Goal: Navigation & Orientation: Find specific page/section

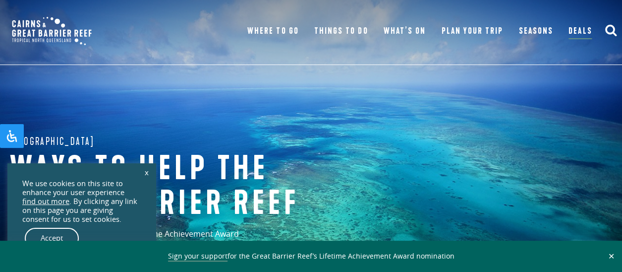
drag, startPoint x: 147, startPoint y: 173, endPoint x: 178, endPoint y: 153, distance: 37.2
click at [147, 172] on link "x" at bounding box center [147, 172] width 14 height 22
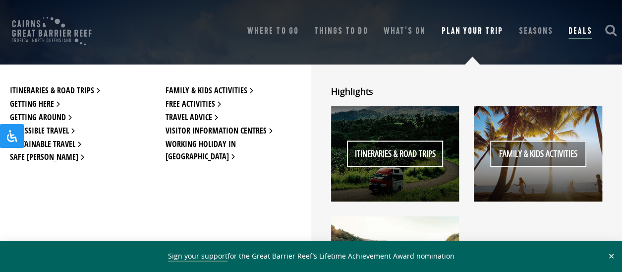
click at [458, 31] on link "Plan Your Trip" at bounding box center [473, 31] width 62 height 14
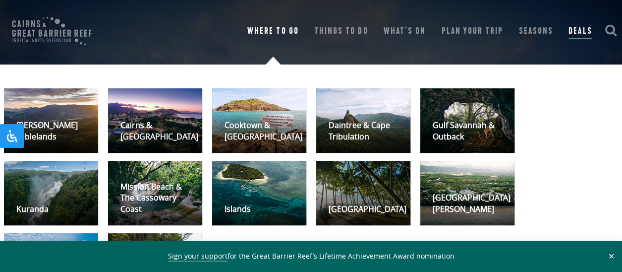
click at [287, 32] on link "Where To Go" at bounding box center [272, 31] width 51 height 14
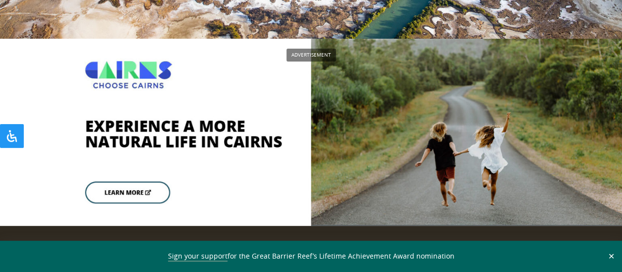
scroll to position [1803, 0]
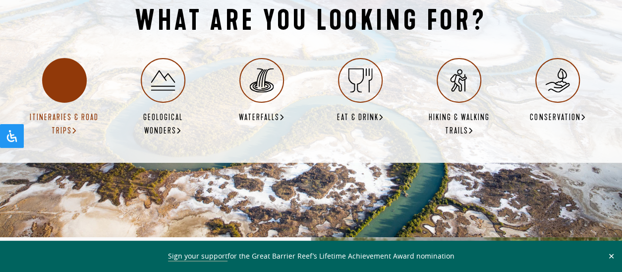
click at [50, 95] on div at bounding box center [64, 80] width 45 height 45
